Goal: Task Accomplishment & Management: Manage account settings

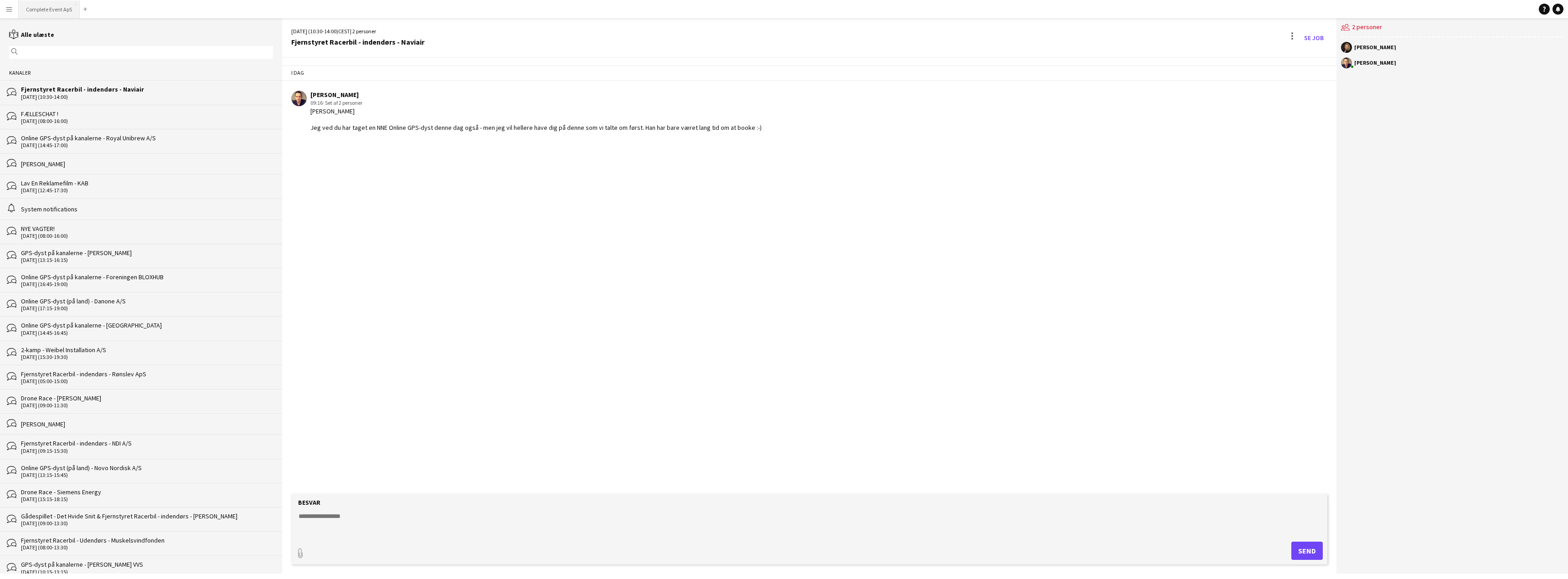
click at [40, 9] on button "Complete Event ApS Luk" at bounding box center [49, 9] width 61 height 18
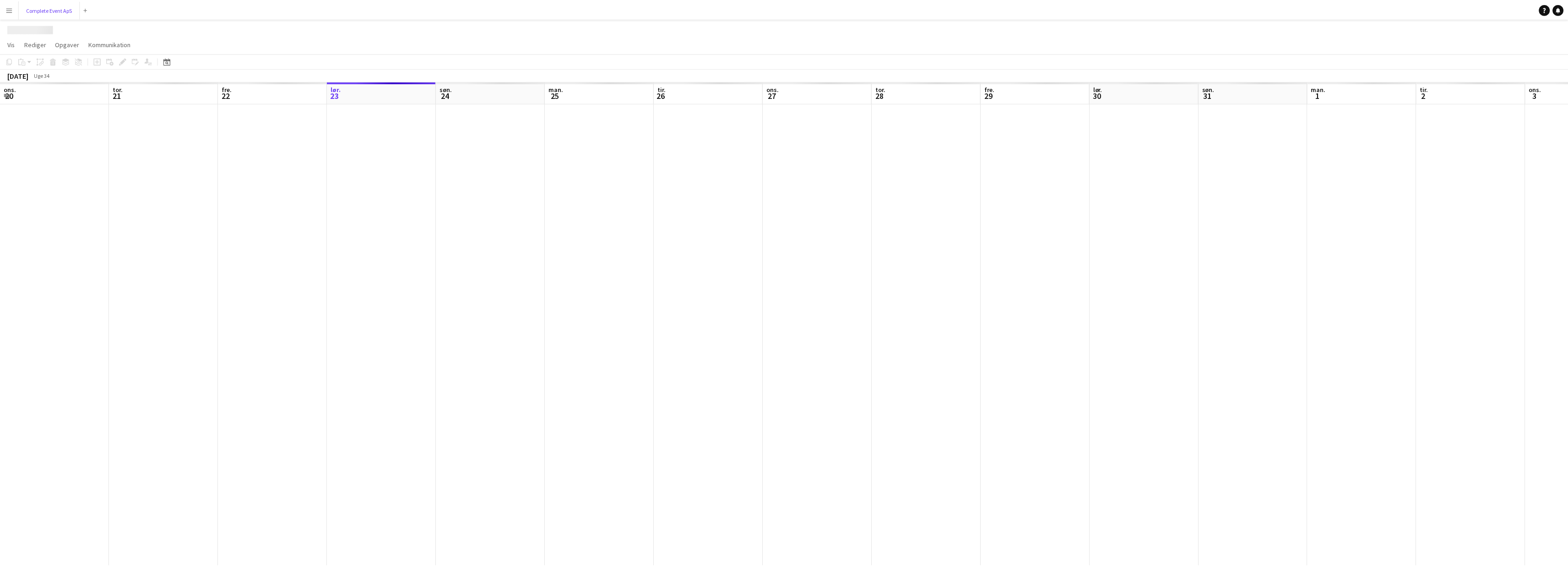
scroll to position [0, 219]
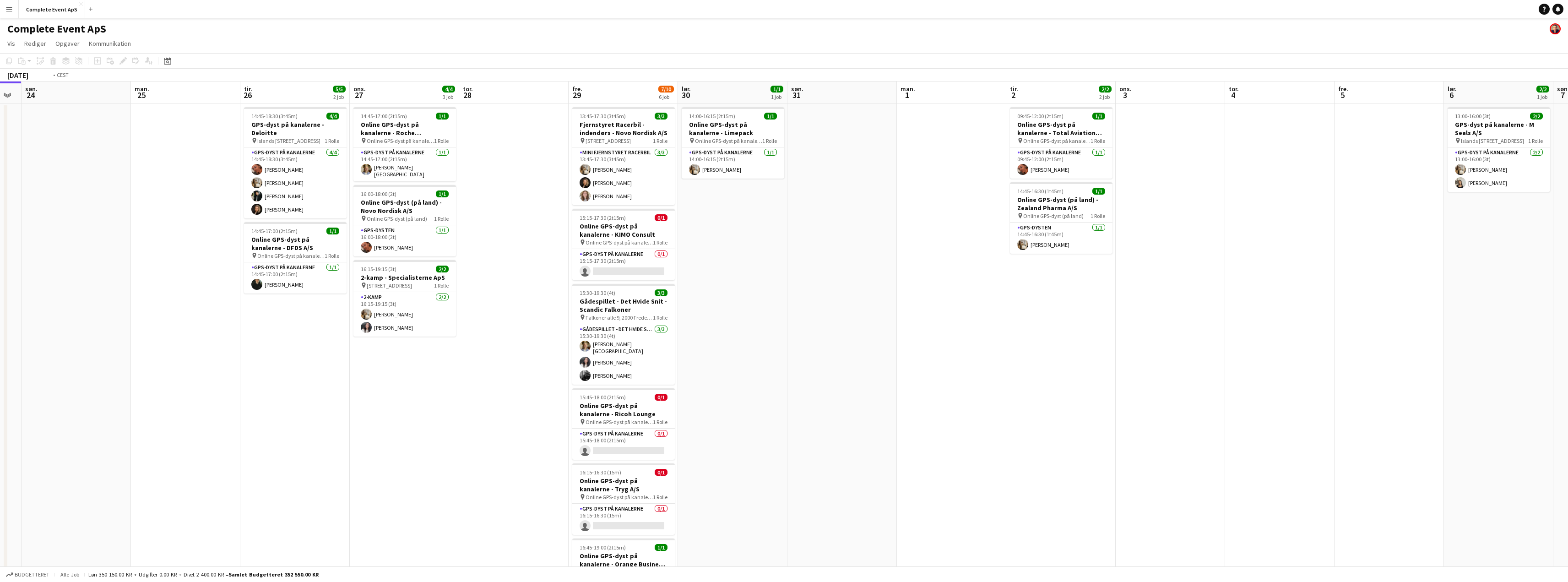
drag, startPoint x: 1070, startPoint y: 311, endPoint x: 113, endPoint y: 279, distance: 957.5
click at [111, 280] on app-calendar-viewport "ons. 20 tor. 21 5/5 2 job fre. 22 4/4 4 job lør. 23 søn. 24 man. 25 tir. 26 5/5…" at bounding box center [784, 355] width 1568 height 548
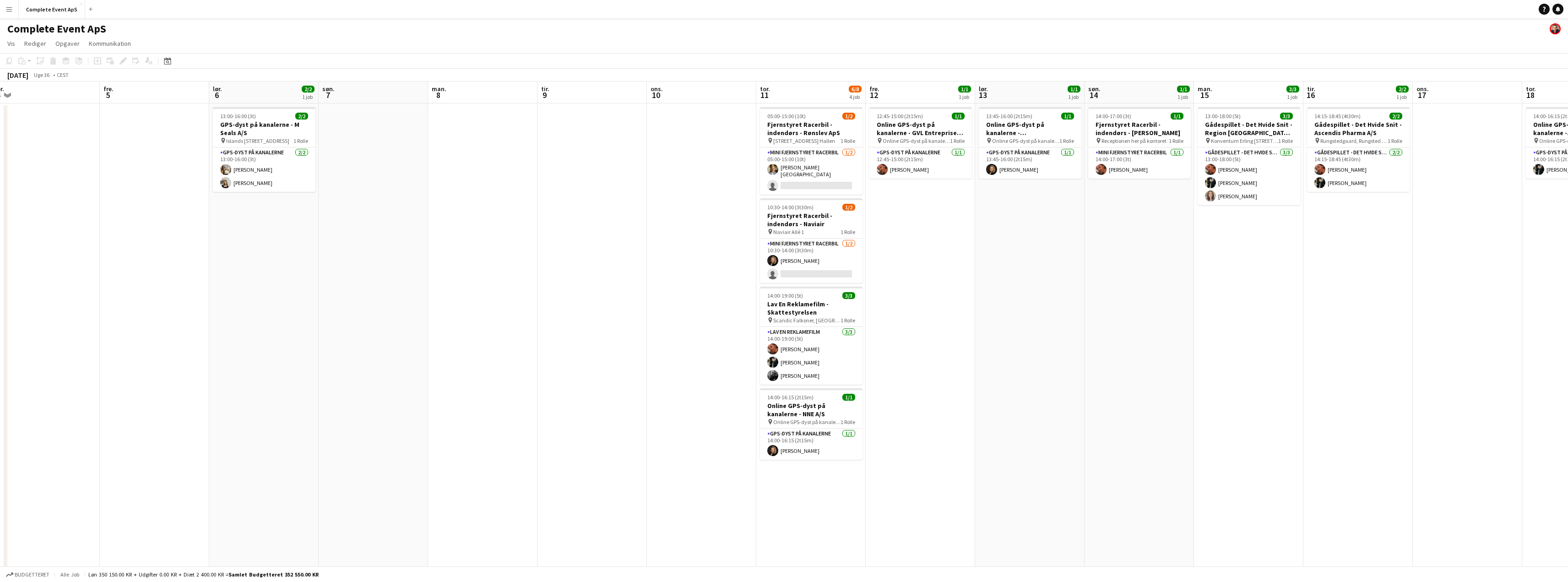
drag, startPoint x: 1024, startPoint y: 363, endPoint x: 378, endPoint y: 321, distance: 647.4
click at [355, 322] on app-calendar-viewport "søn. 31 man. 1 tir. 2 2/2 2 job ons. 3 tor. 4 fre. 5 lør. 6 2/2 1 job søn. 7 ma…" at bounding box center [784, 355] width 1568 height 548
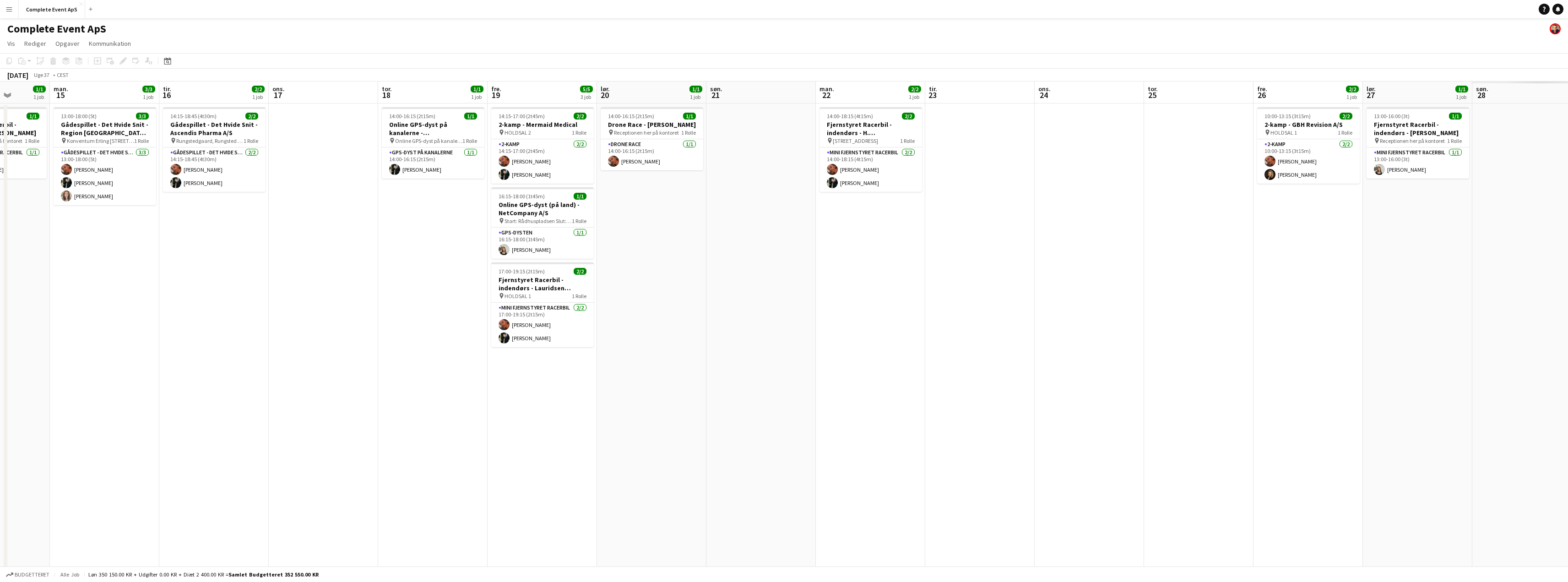
drag, startPoint x: 1084, startPoint y: 283, endPoint x: 597, endPoint y: 295, distance: 487.1
click at [528, 288] on app-calendar-viewport "ons. 10 tor. 11 6/8 4 job fre. 12 1/1 1 job lør. 13 1/1 1 job søn. 14 1/1 1 job…" at bounding box center [784, 355] width 1568 height 548
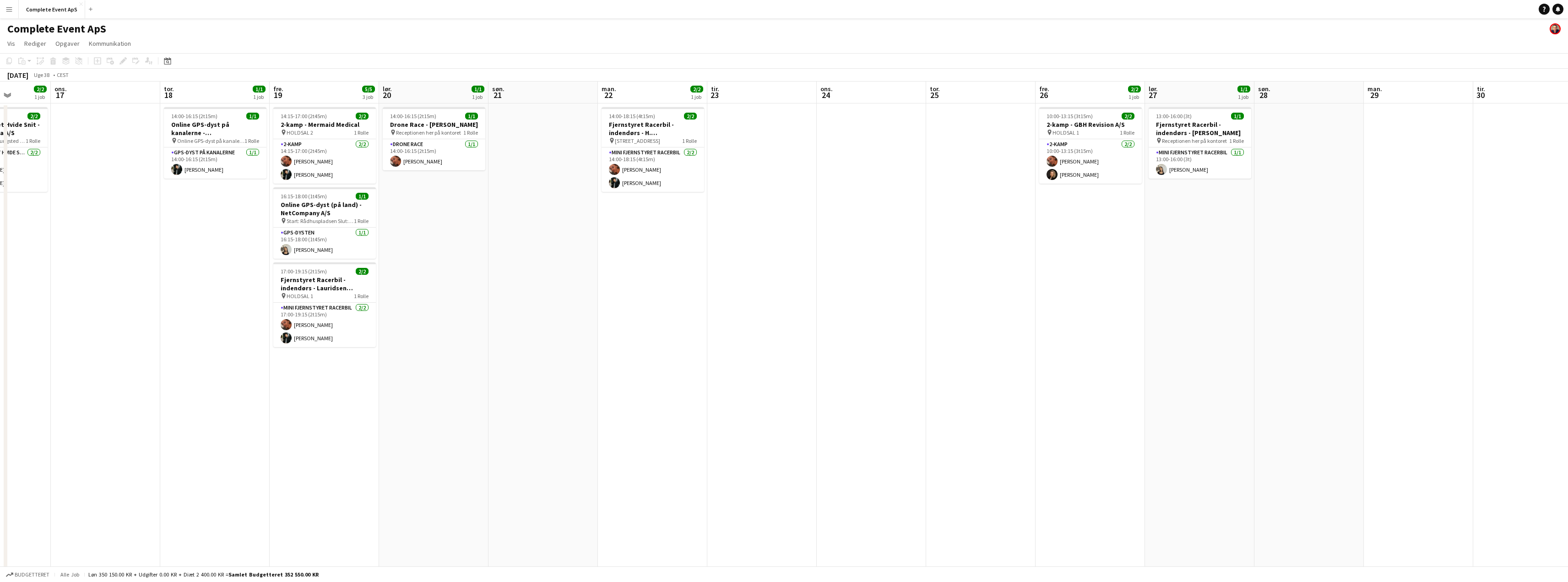
drag, startPoint x: 917, startPoint y: 360, endPoint x: 591, endPoint y: 351, distance: 326.1
click at [611, 354] on app-calendar-viewport "søn. 14 1/1 1 job man. 15 3/3 1 job tir. 16 2/2 1 job ons. 17 tor. 18 1/1 1 job…" at bounding box center [784, 355] width 1568 height 548
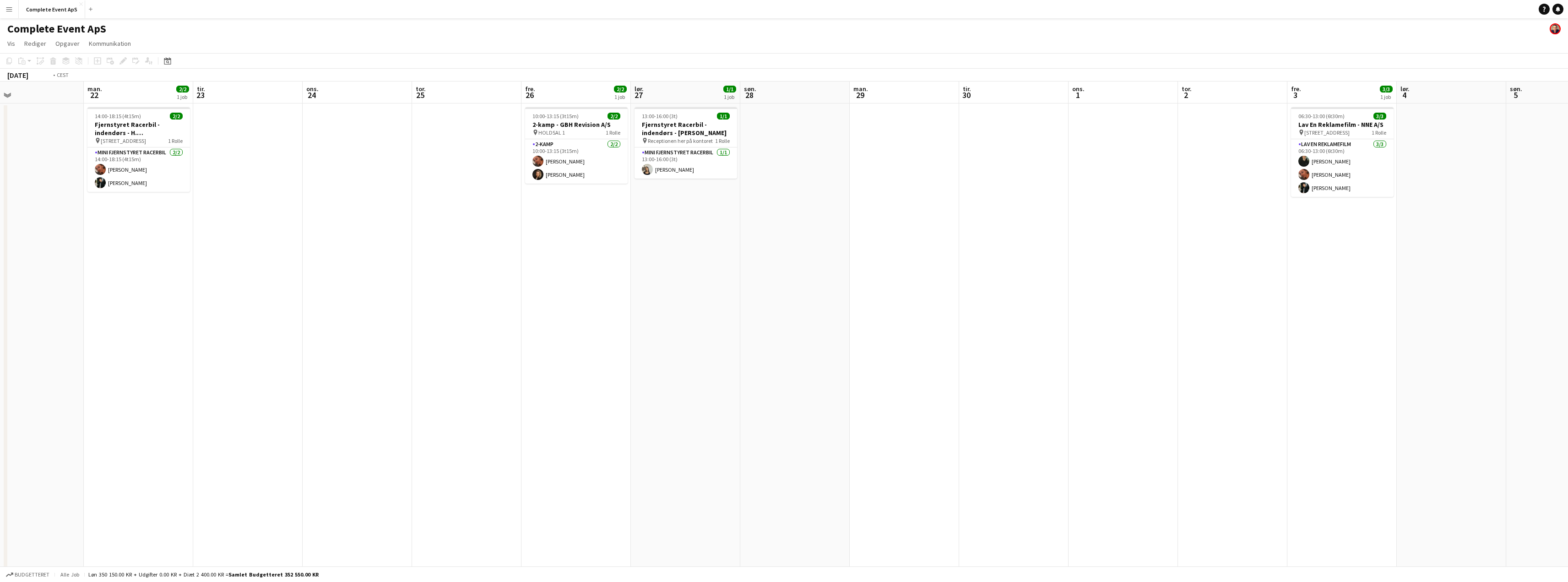
drag, startPoint x: 1158, startPoint y: 363, endPoint x: 473, endPoint y: 334, distance: 685.6
click at [484, 336] on app-calendar-viewport "tor. 18 1/1 1 job fre. 19 5/5 3 job lør. 20 1/1 1 job søn. 21 man. 22 2/2 1 job…" at bounding box center [784, 355] width 1568 height 548
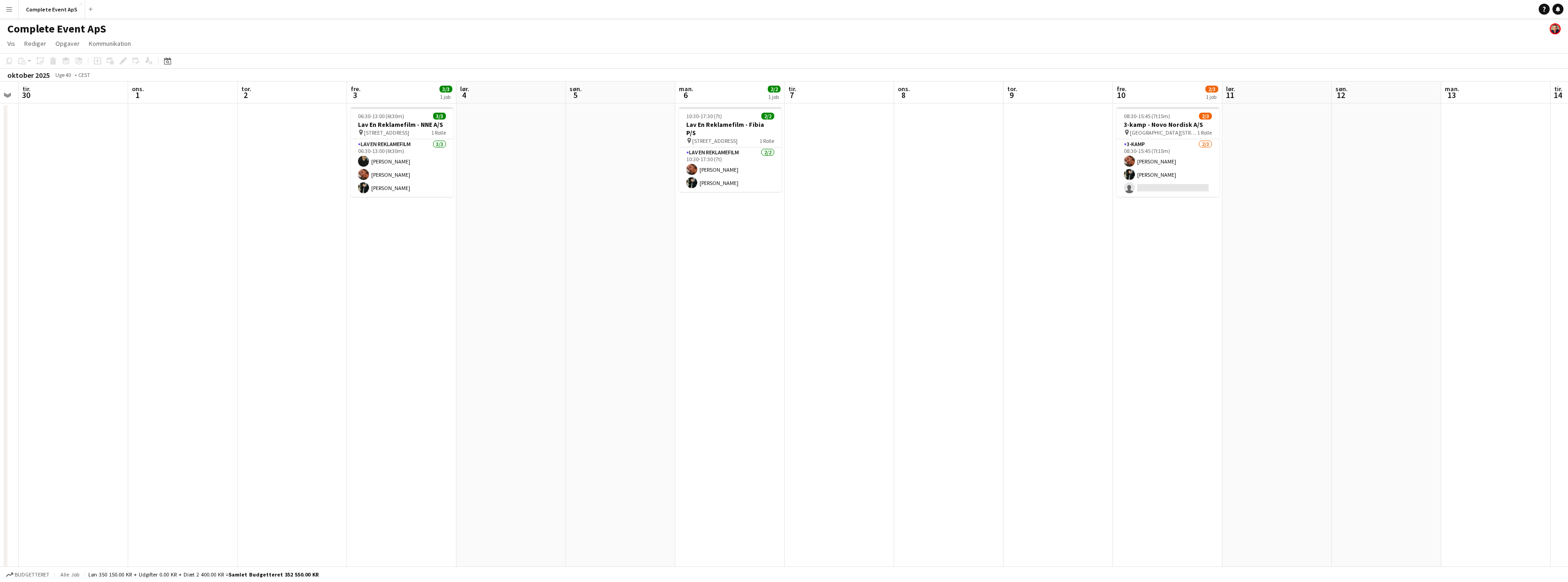
drag, startPoint x: 1165, startPoint y: 362, endPoint x: 542, endPoint y: 354, distance: 623.1
click at [559, 358] on app-calendar-viewport "lør. 27 1/1 1 job søn. 28 man. 29 tir. 30 ons. 1 tor. 2 fre. 3 3/3 1 job lør. 4…" at bounding box center [784, 355] width 1568 height 548
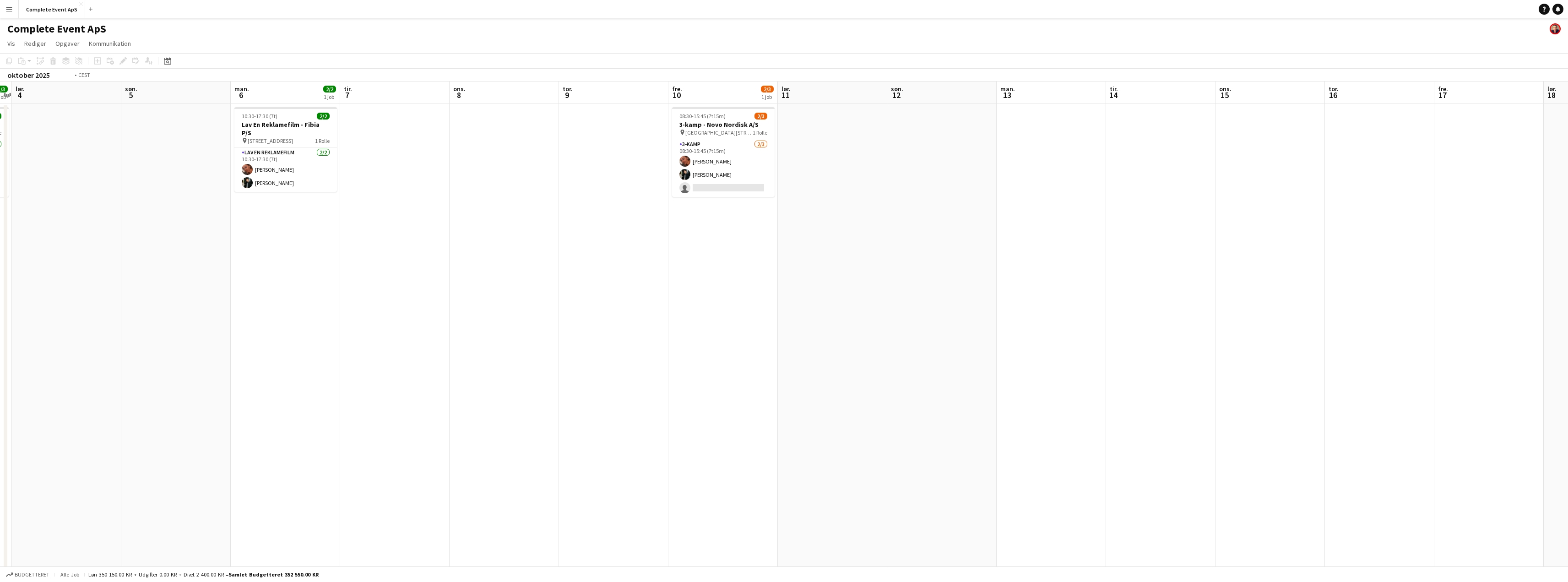
drag, startPoint x: 1129, startPoint y: 354, endPoint x: 446, endPoint y: 327, distance: 683.5
click at [495, 336] on app-calendar-viewport "ons. 1 tor. 2 fre. 3 3/3 1 job lør. 4 søn. 5 man. 6 2/2 1 job tir. 7 ons. 8 tor…" at bounding box center [784, 355] width 1568 height 548
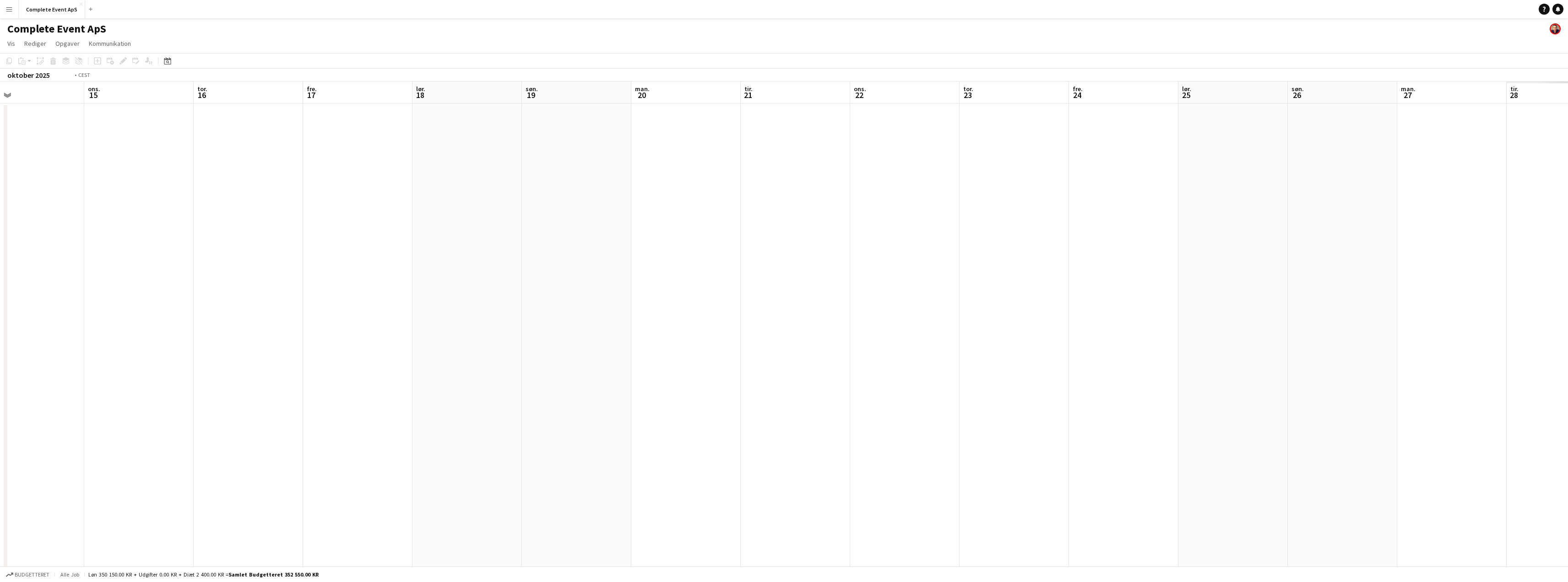
drag, startPoint x: 1026, startPoint y: 367, endPoint x: 712, endPoint y: 344, distance: 314.8
click at [642, 347] on app-calendar-viewport "fre. 10 2/3 1 job lør. 11 søn. 12 man. 13 tir. 14 ons. 15 tor. 16 fre. 17 lør. …" at bounding box center [784, 355] width 1568 height 548
click at [698, 377] on app-calendar-viewport "fre. 10 2/3 1 job lør. 11 søn. 12 man. 13 tir. 14 ons. 15 tor. 16 fre. 17 lør. …" at bounding box center [784, 355] width 1568 height 548
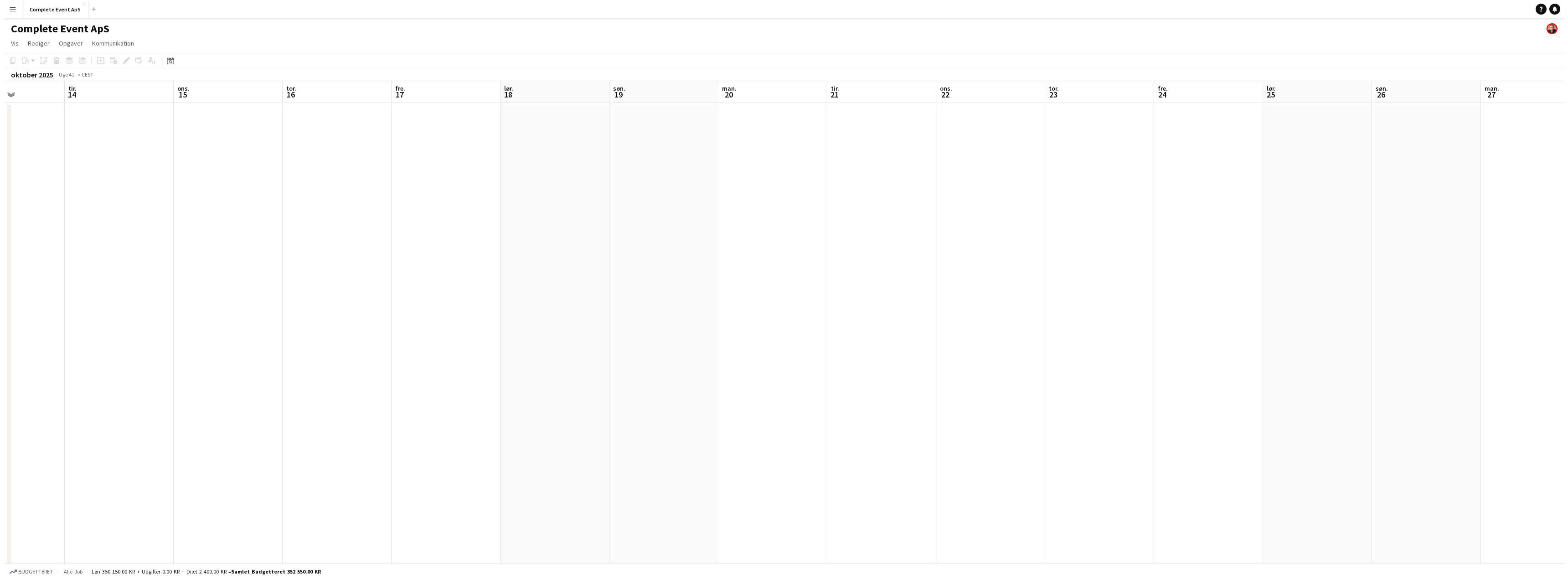
scroll to position [0, 322]
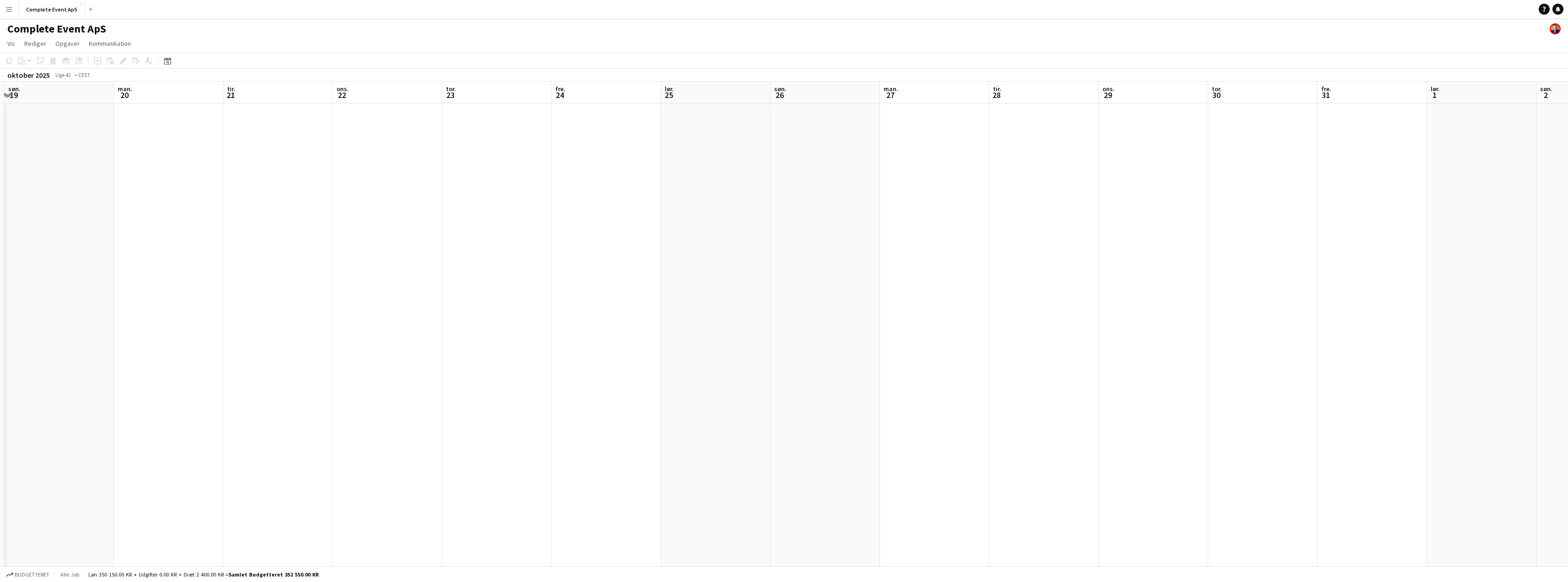
click at [1558, 9] on icon at bounding box center [1558, 8] width 4 height 4
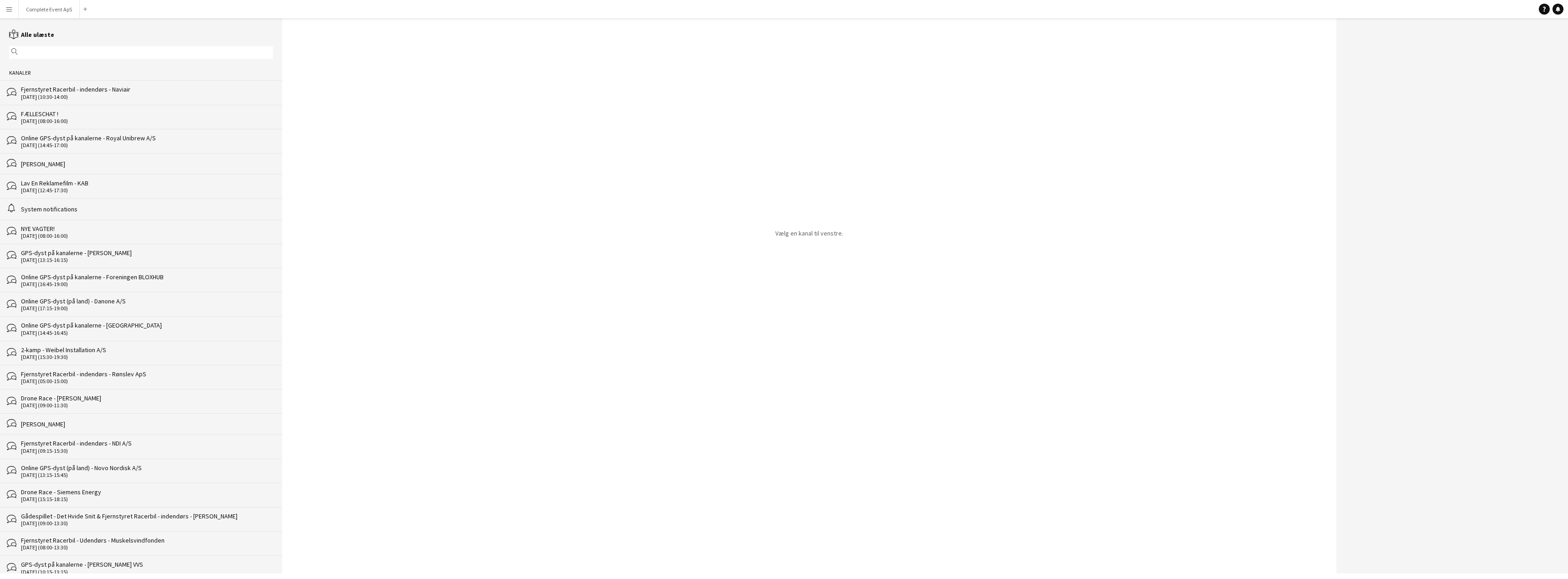
click at [131, 113] on div "FÆLLESCHAT !" at bounding box center [147, 113] width 252 height 8
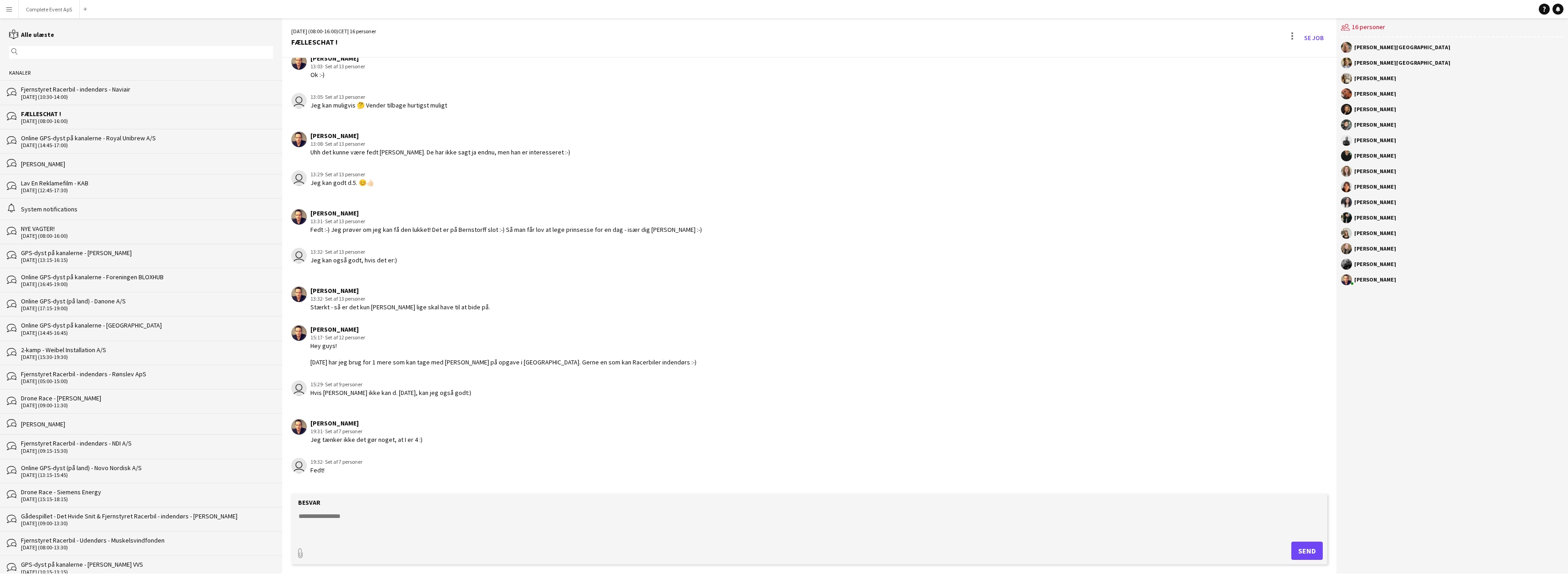
scroll to position [1146, 0]
drag, startPoint x: 1397, startPoint y: 124, endPoint x: 1352, endPoint y: 130, distance: 45.4
click at [1352, 130] on div "user [PERSON_NAME]" at bounding box center [1452, 125] width 222 height 11
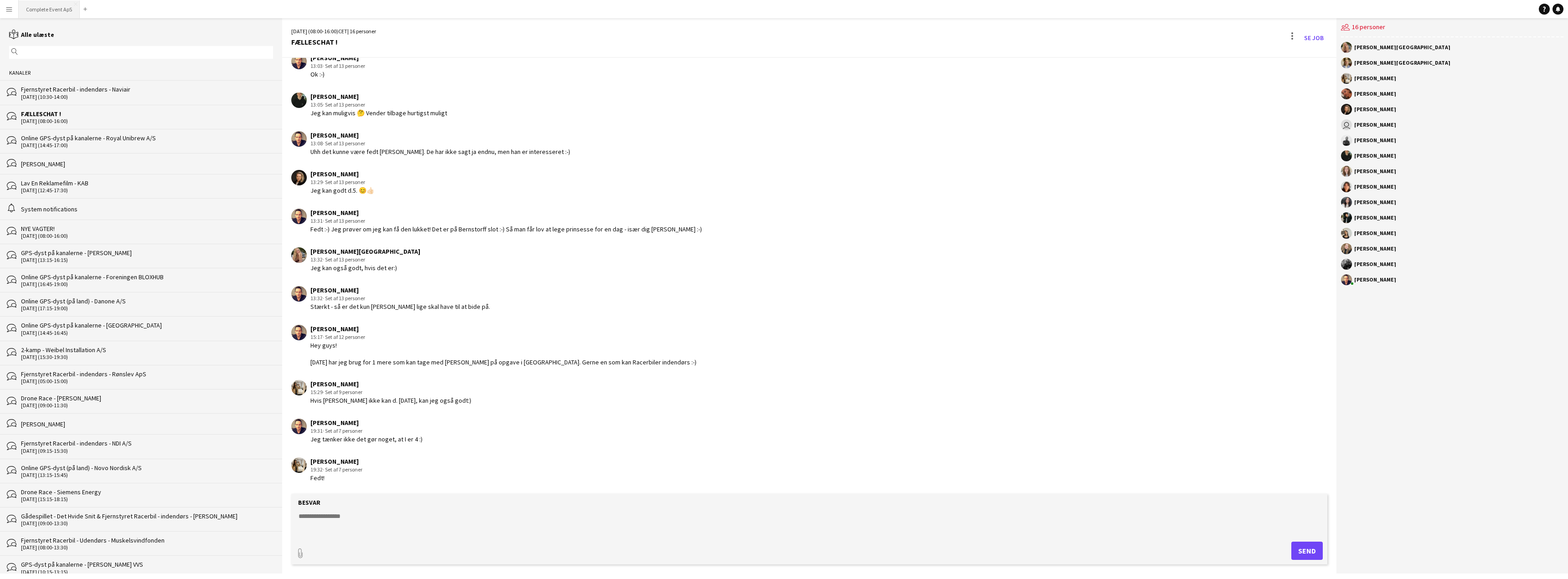
drag, startPoint x: 42, startPoint y: 12, endPoint x: 62, endPoint y: 1, distance: 22.8
click at [42, 12] on button "Complete Event ApS Luk" at bounding box center [49, 9] width 61 height 18
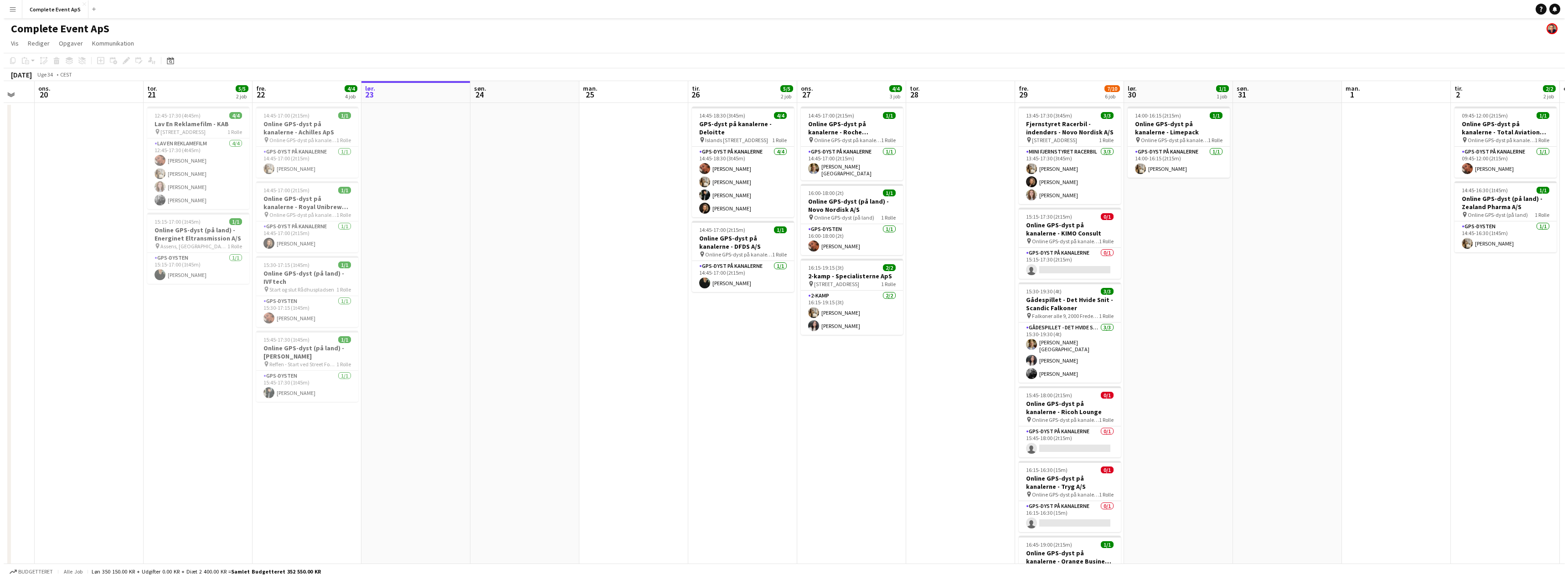
scroll to position [0, 188]
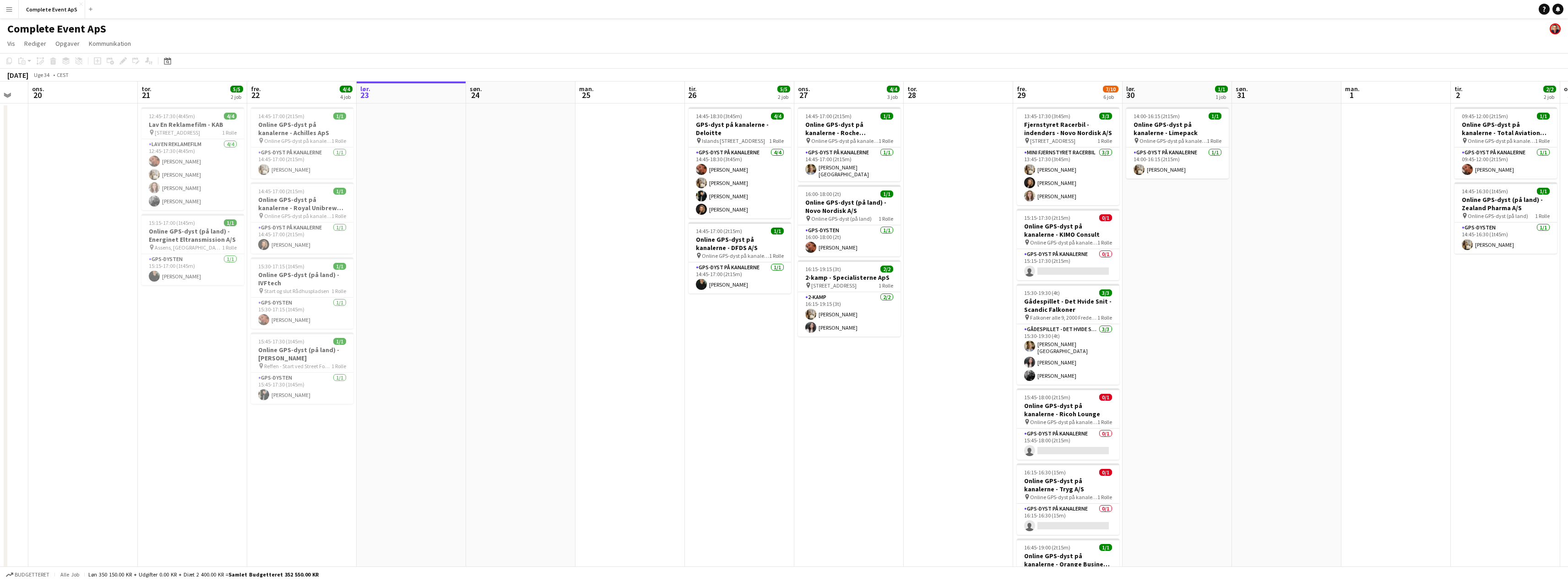
drag, startPoint x: 434, startPoint y: 212, endPoint x: 550, endPoint y: 212, distance: 116.0
click at [550, 212] on app-calendar-viewport "man. 18 tir. 19 ons. 20 tor. 21 5/5 2 job fre. 22 4/4 4 job lør. 23 søn. 24 man…" at bounding box center [784, 355] width 1568 height 548
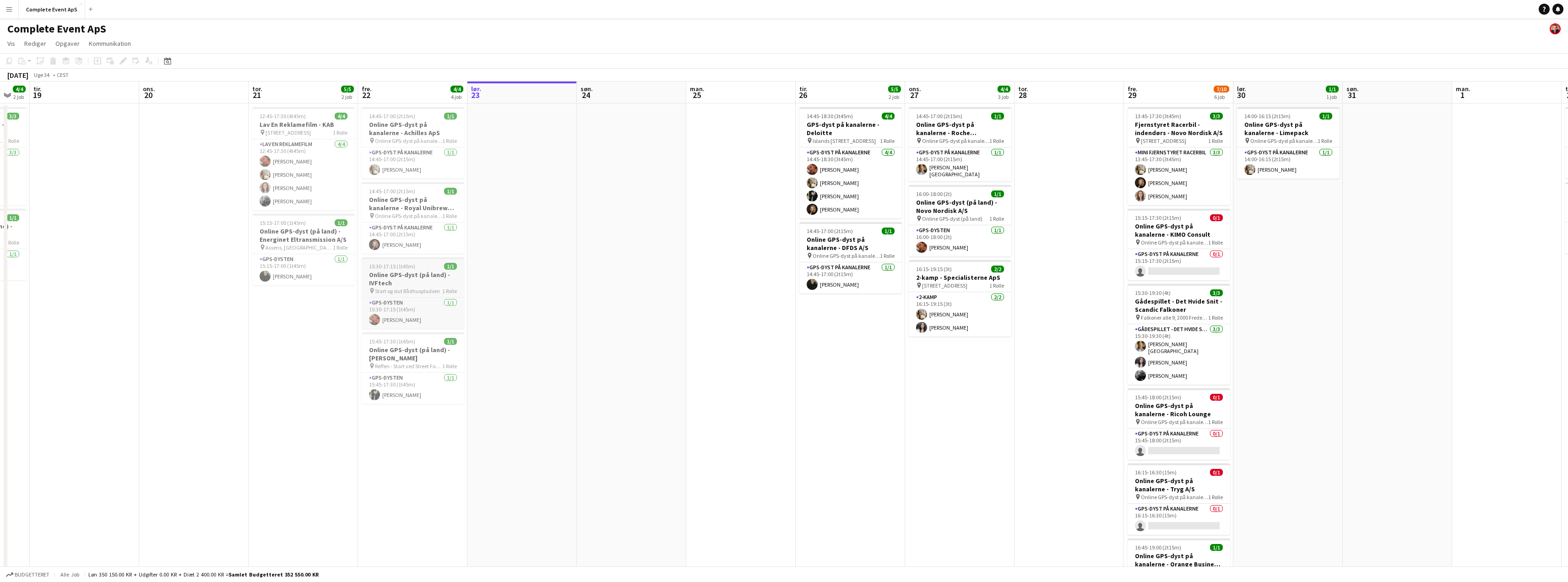
click at [429, 267] on div "15:30-17:15 (1t45m) 1/1" at bounding box center [413, 266] width 103 height 7
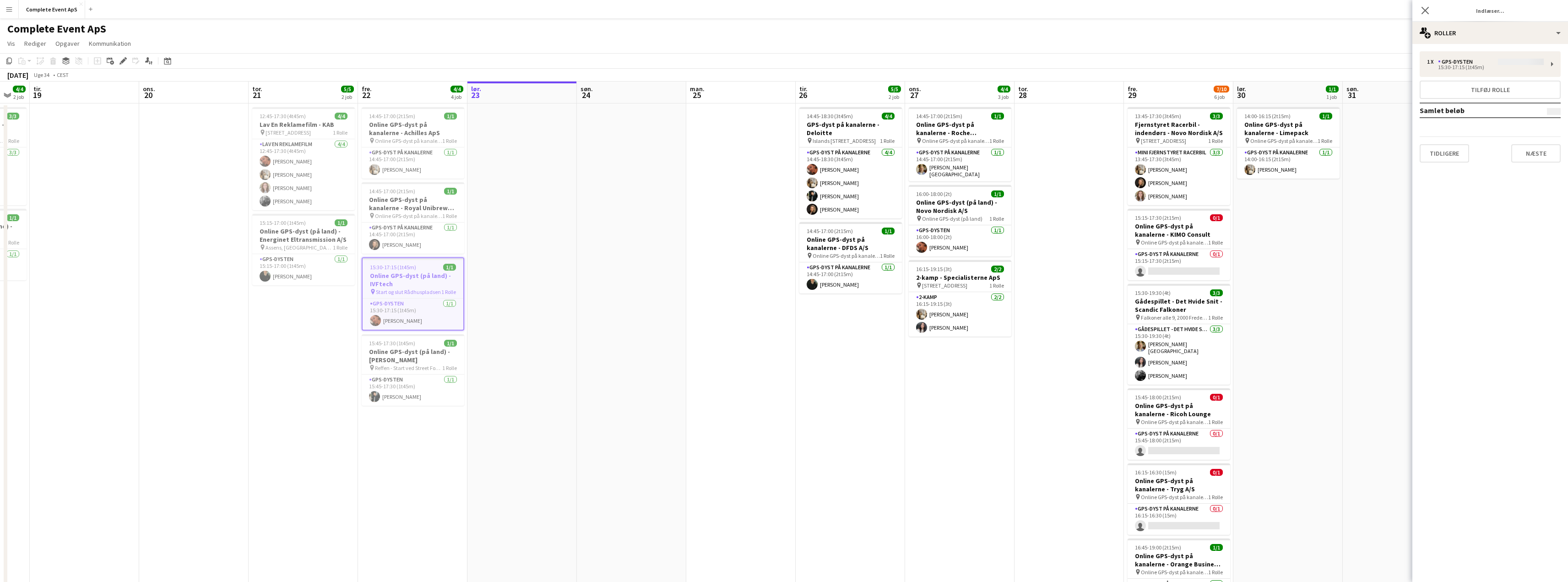
type input "**********"
click at [1476, 31] on div "multiple-users-add Roller" at bounding box center [1490, 33] width 156 height 22
click at [1529, 89] on div "ads-window Jobannonce" at bounding box center [1520, 90] width 90 height 18
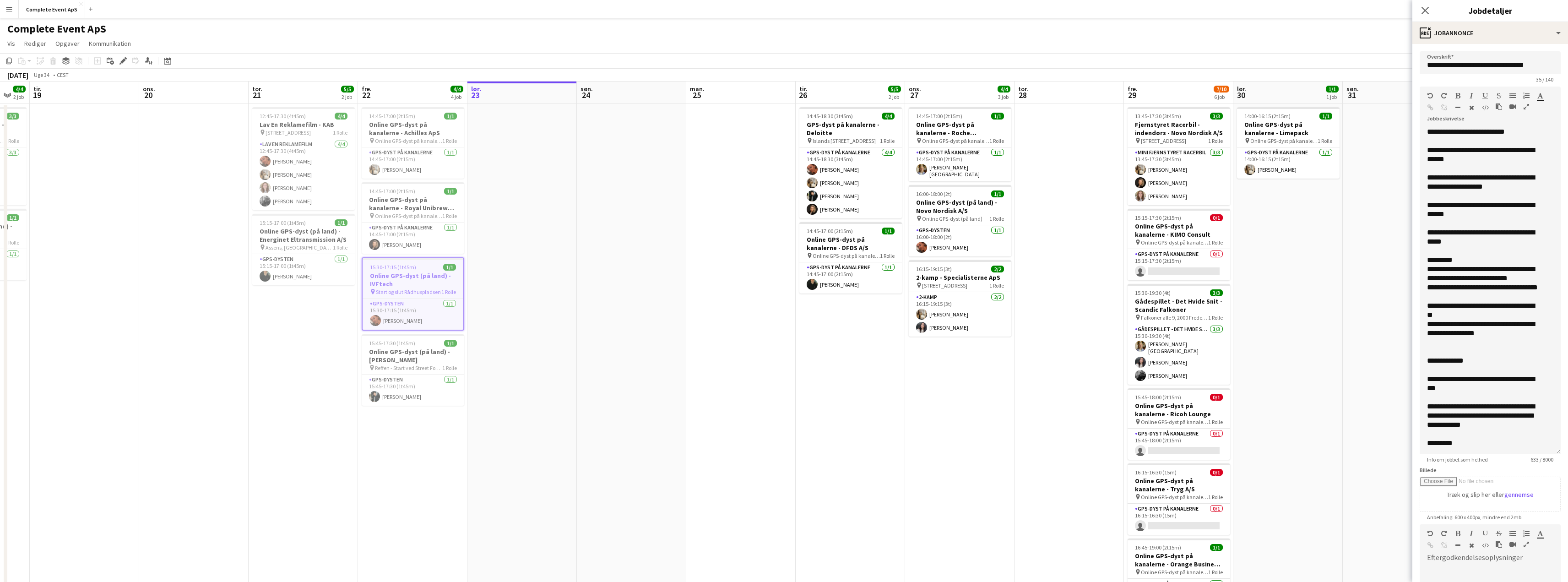
drag, startPoint x: 1556, startPoint y: 180, endPoint x: 1574, endPoint y: 452, distance: 272.6
click at [1568, 452] on html "Menu Boards Boards Boards Alle job Status Arbejdsstyrke Arbejdsstyrke Min arbej…" at bounding box center [784, 322] width 1568 height 645
click at [422, 120] on h3 "Online GPS-dyst på kanalerne - Achilles ApS" at bounding box center [413, 128] width 103 height 17
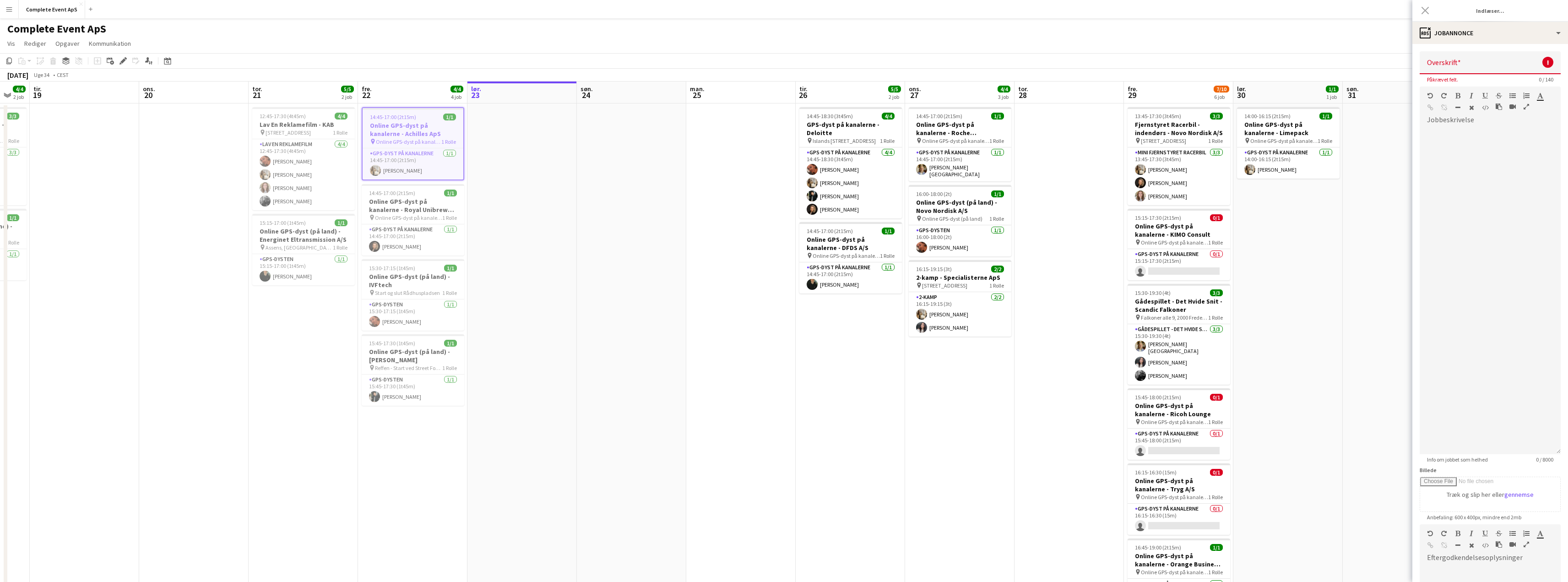
type input "**********"
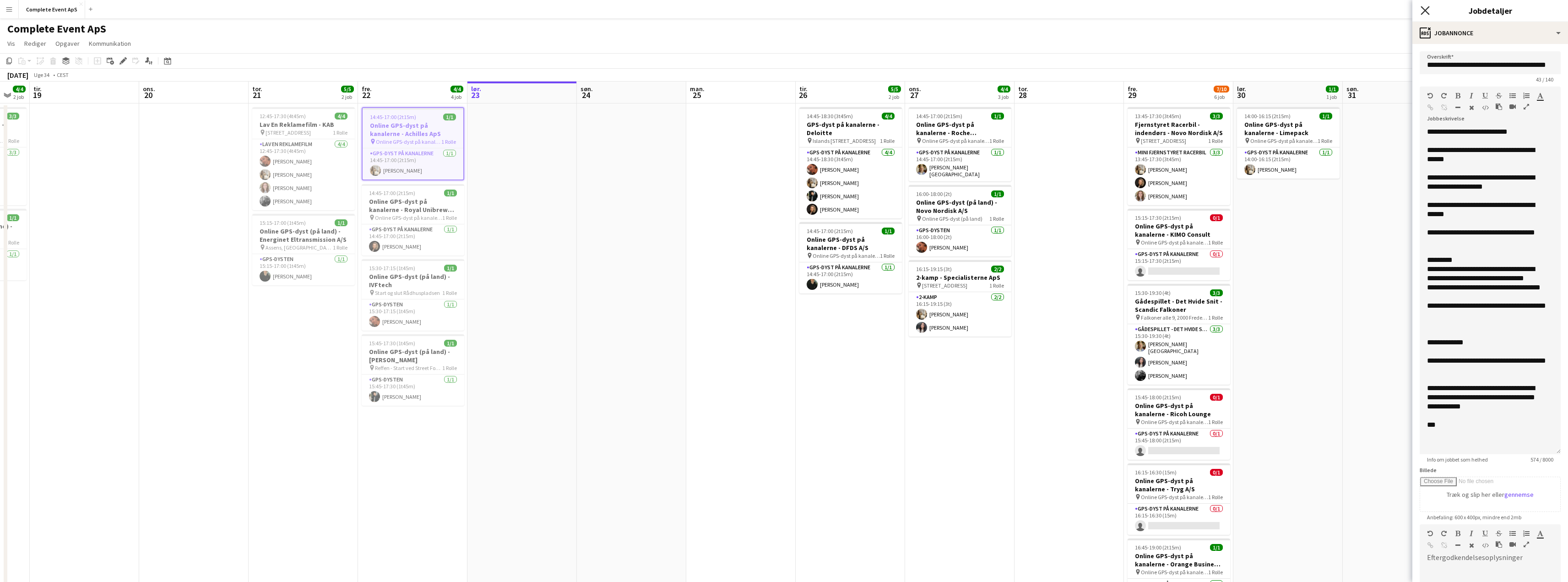
click at [1424, 10] on icon at bounding box center [1425, 10] width 9 height 9
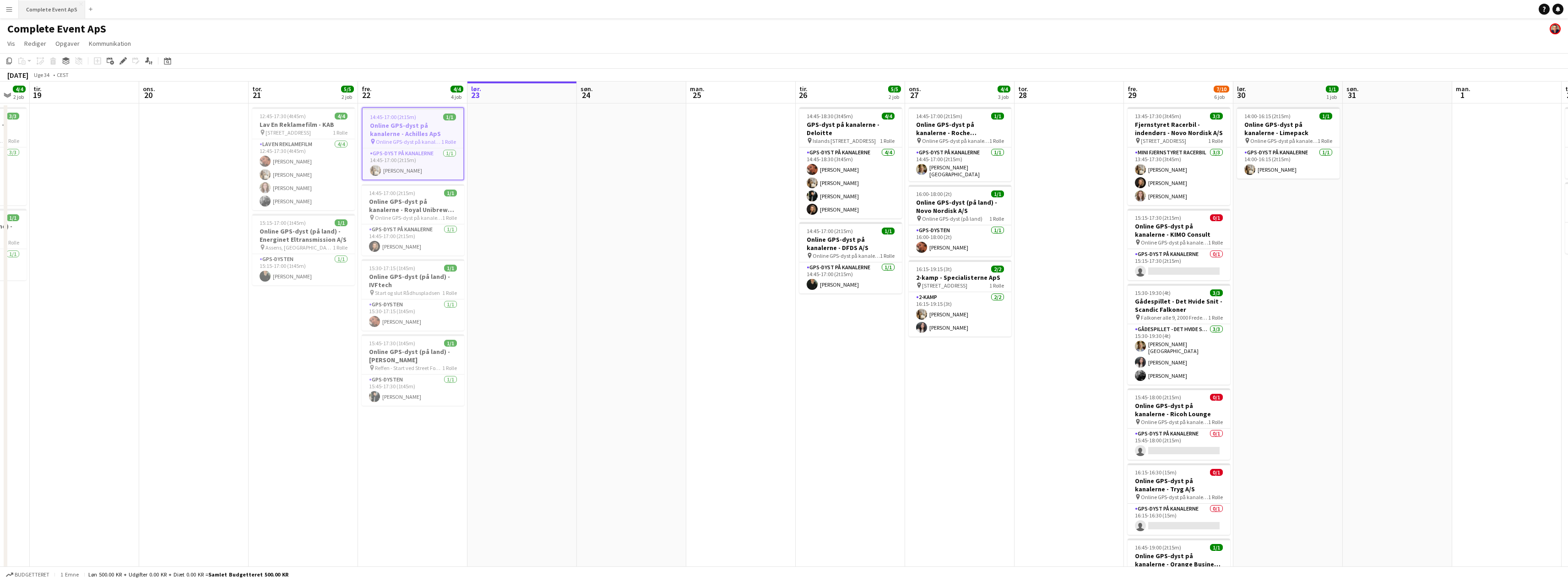
click at [50, 6] on button "Complete Event ApS Luk" at bounding box center [52, 9] width 67 height 18
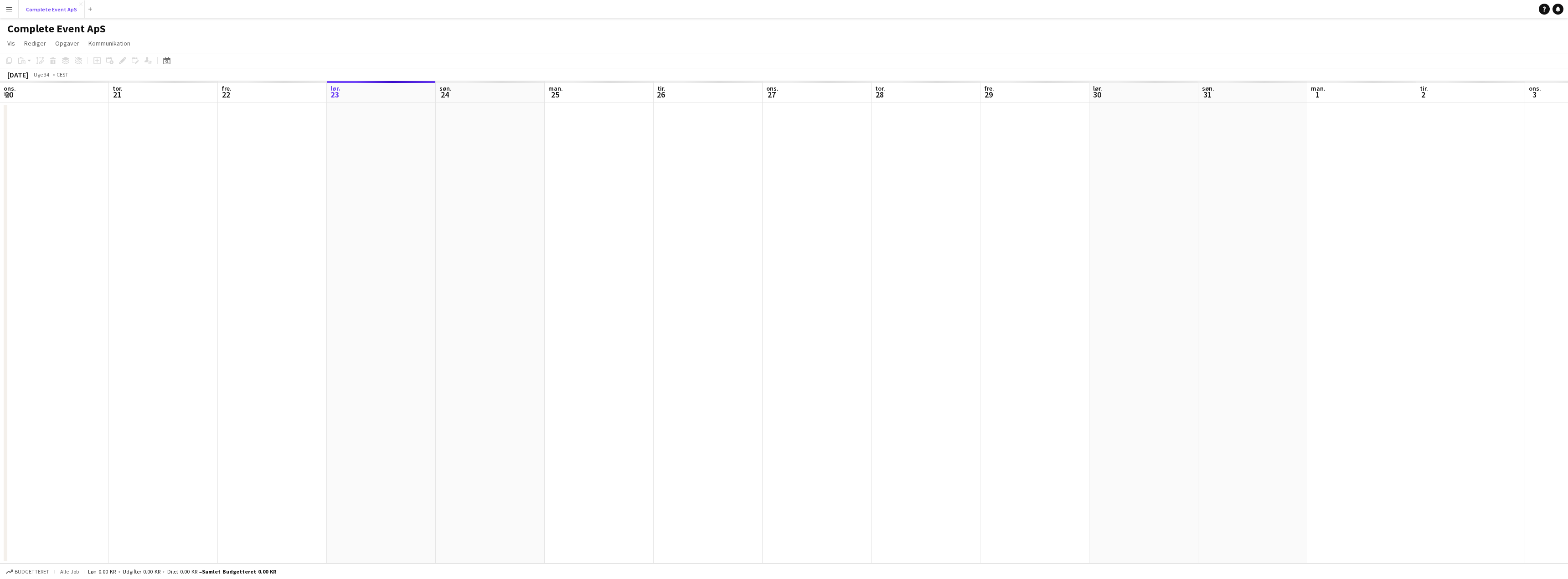
scroll to position [0, 218]
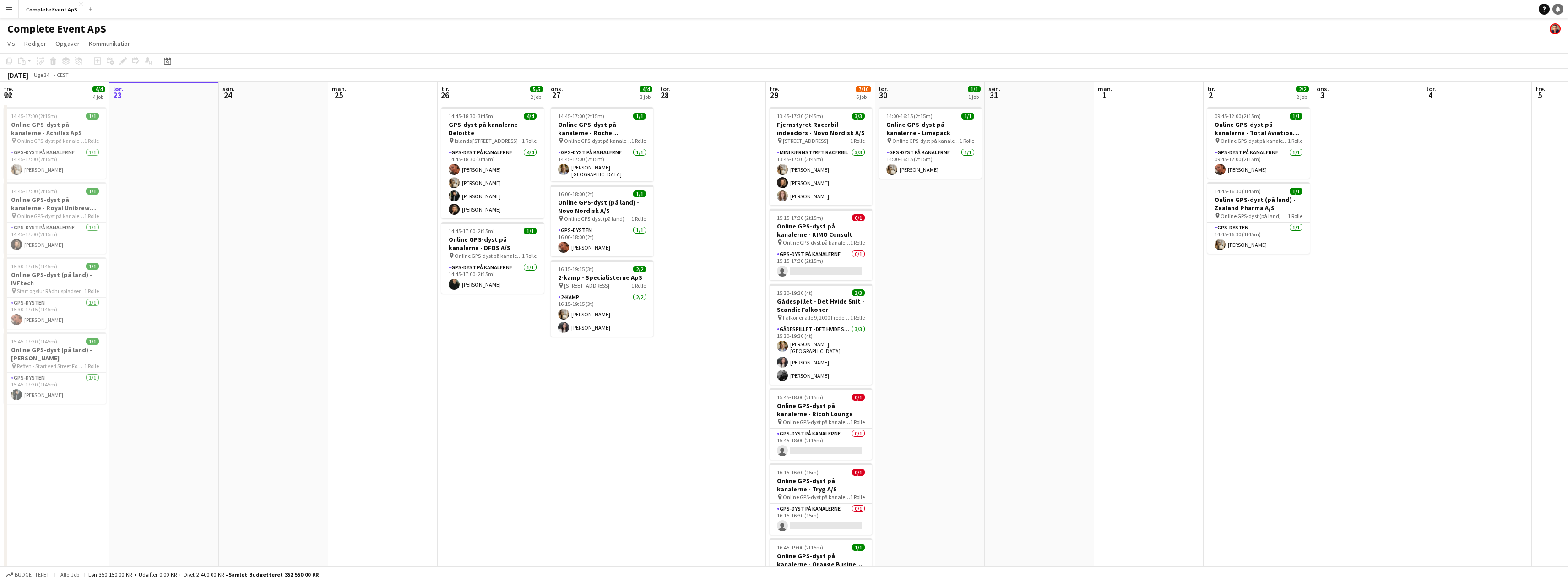
click at [1559, 10] on icon at bounding box center [1558, 8] width 4 height 4
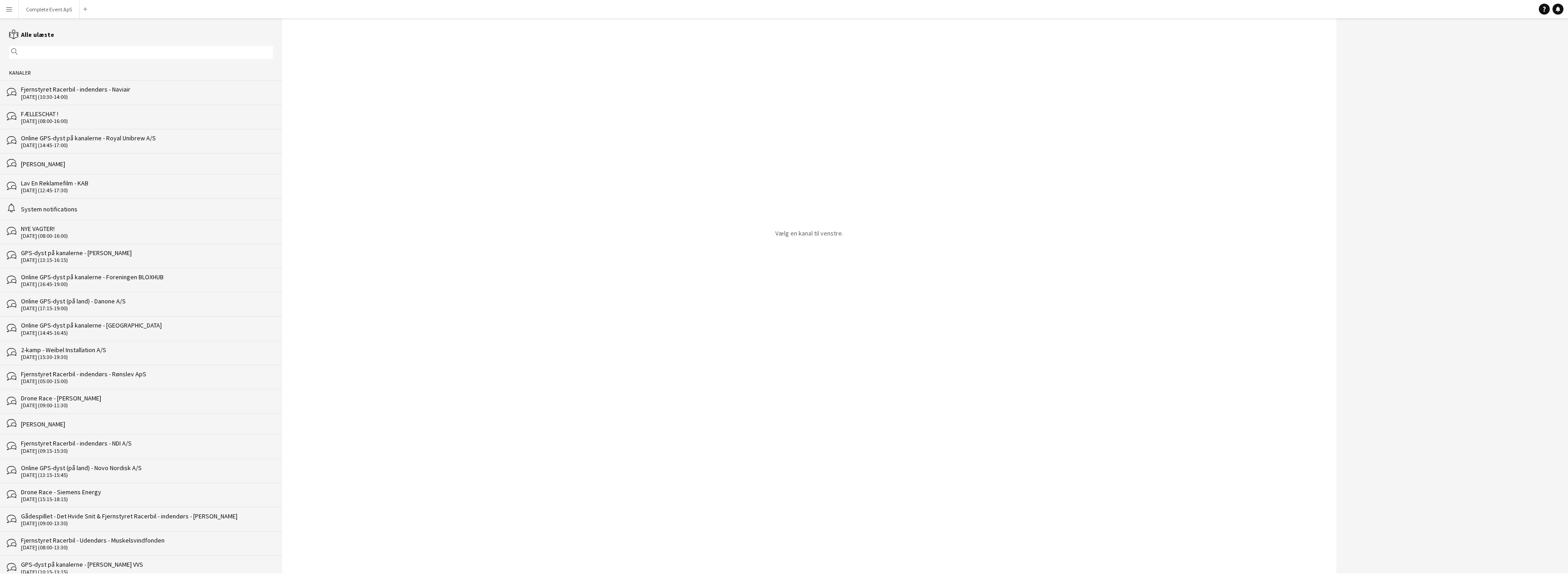
click at [152, 119] on div "[DATE] (08:00-16:00)" at bounding box center [147, 121] width 252 height 6
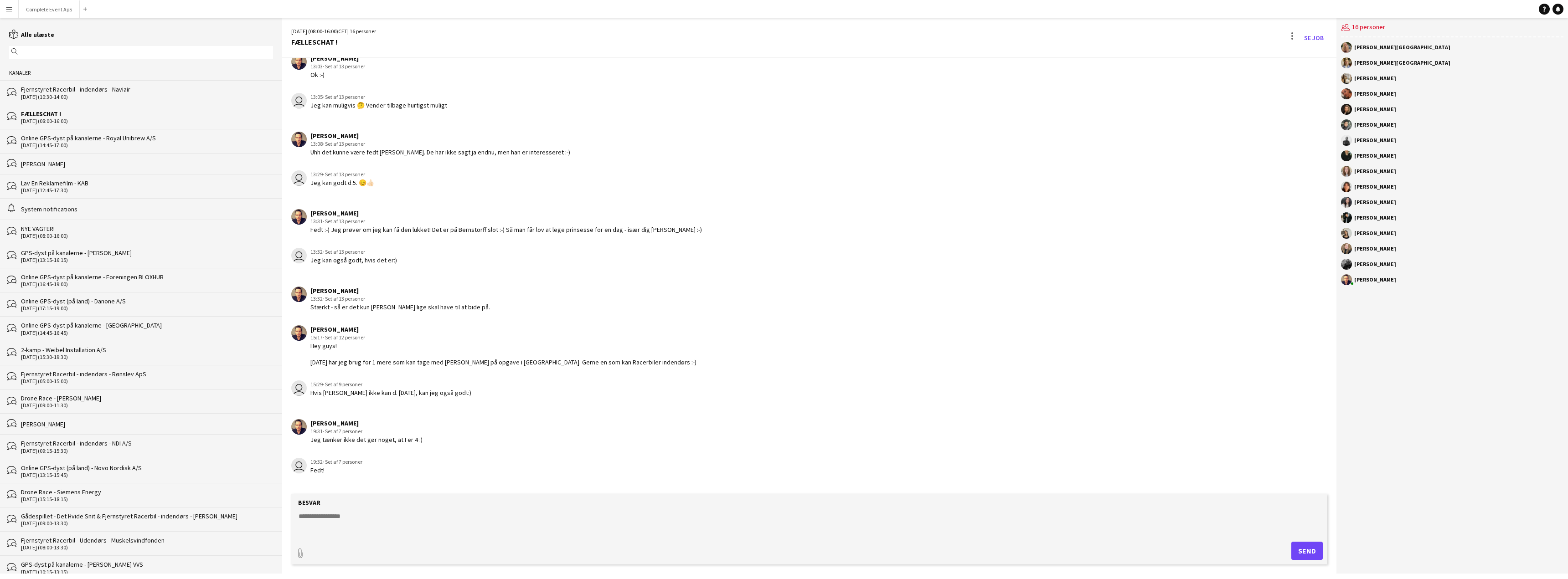
scroll to position [1146, 0]
click at [161, 86] on div "Fjernstyret Racerbil - indendørs - Naviair" at bounding box center [147, 89] width 252 height 8
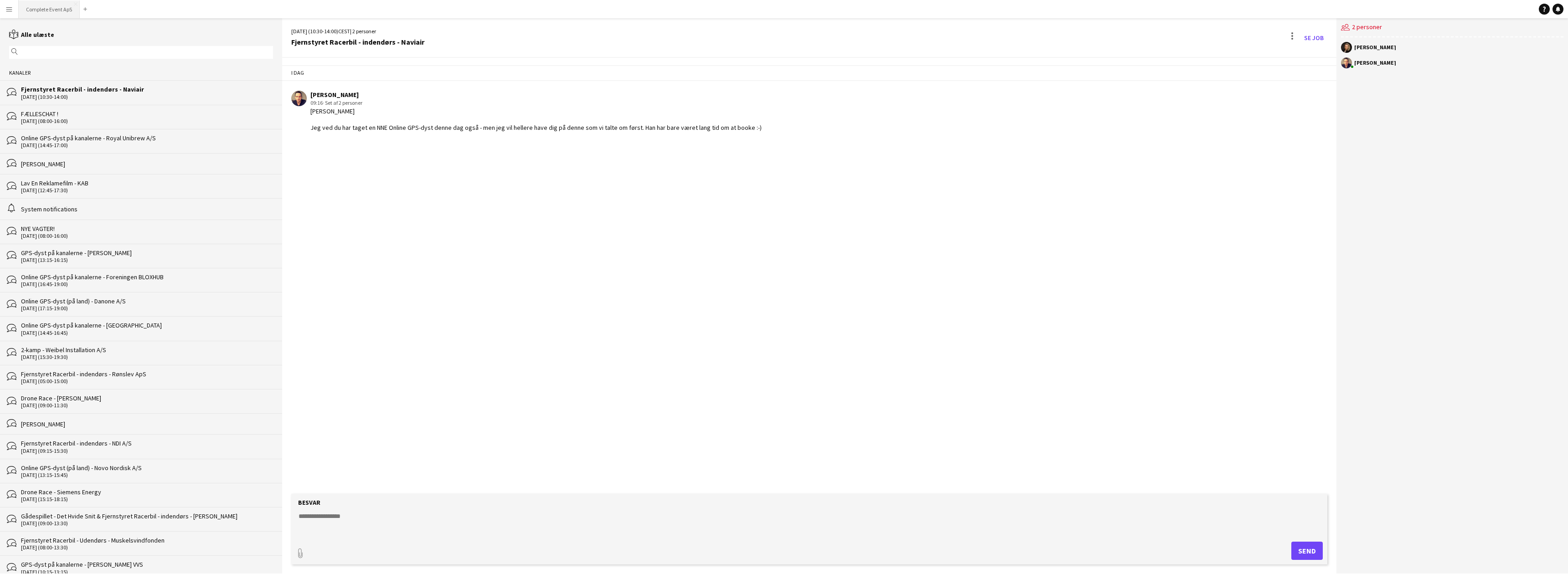
click at [49, 6] on button "Complete Event ApS Luk" at bounding box center [49, 9] width 61 height 18
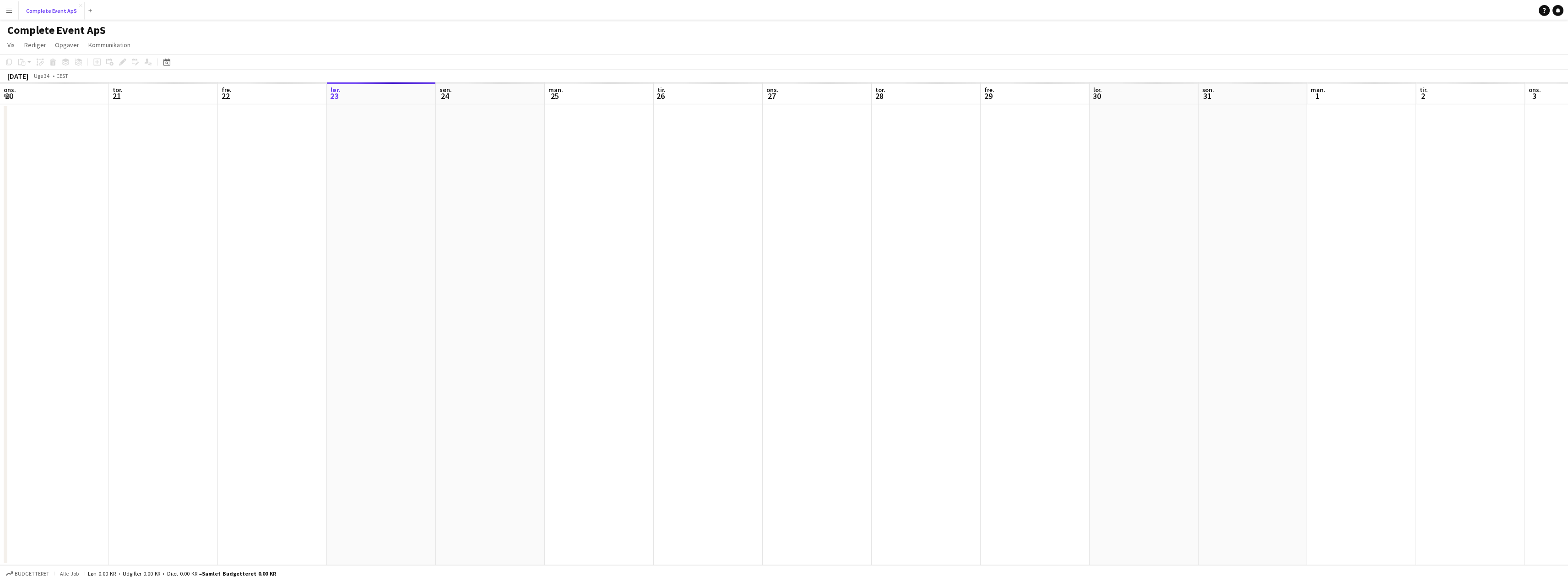
scroll to position [0, 219]
